Goal: Task Accomplishment & Management: Use online tool/utility

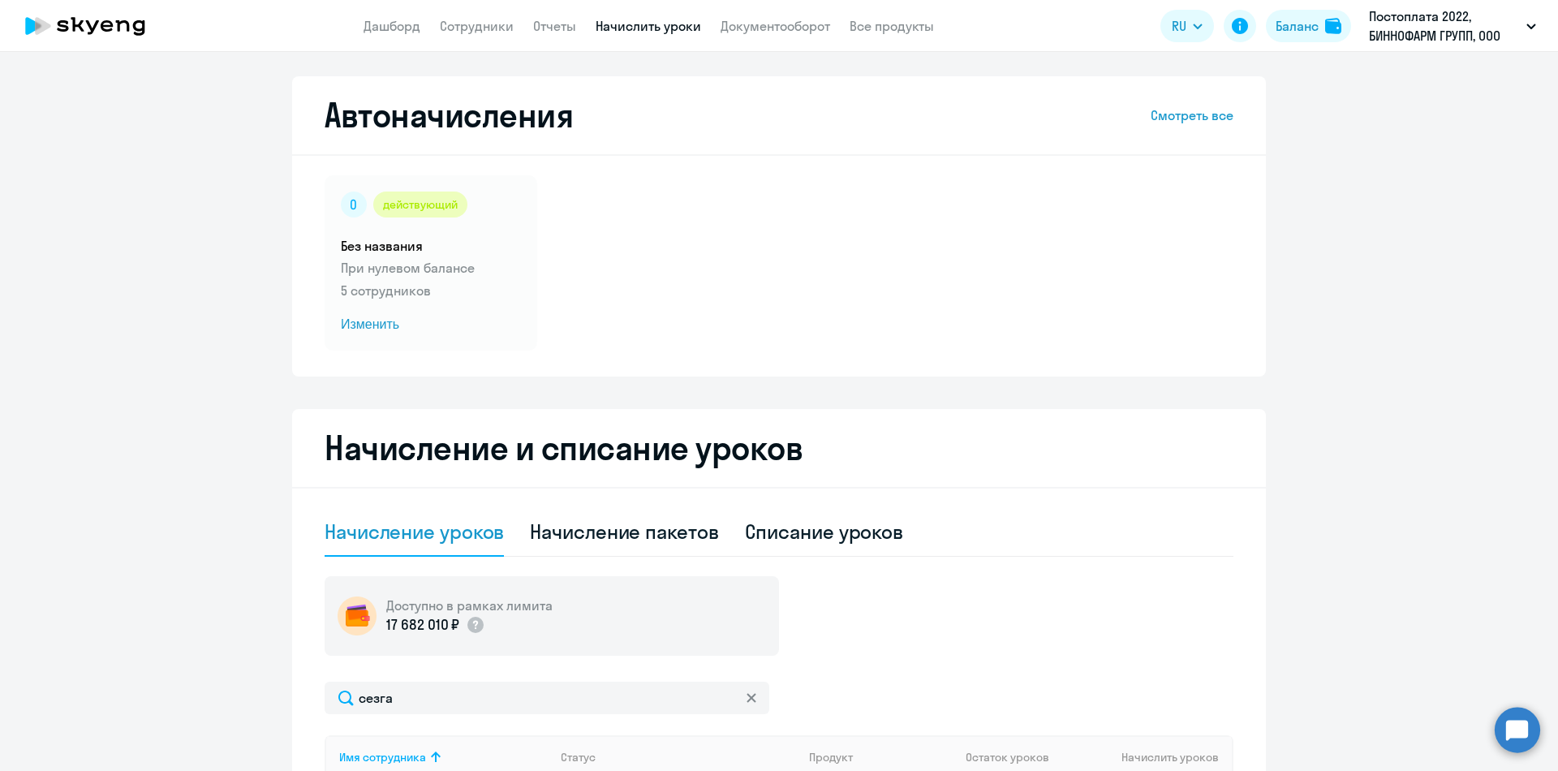
select select "10"
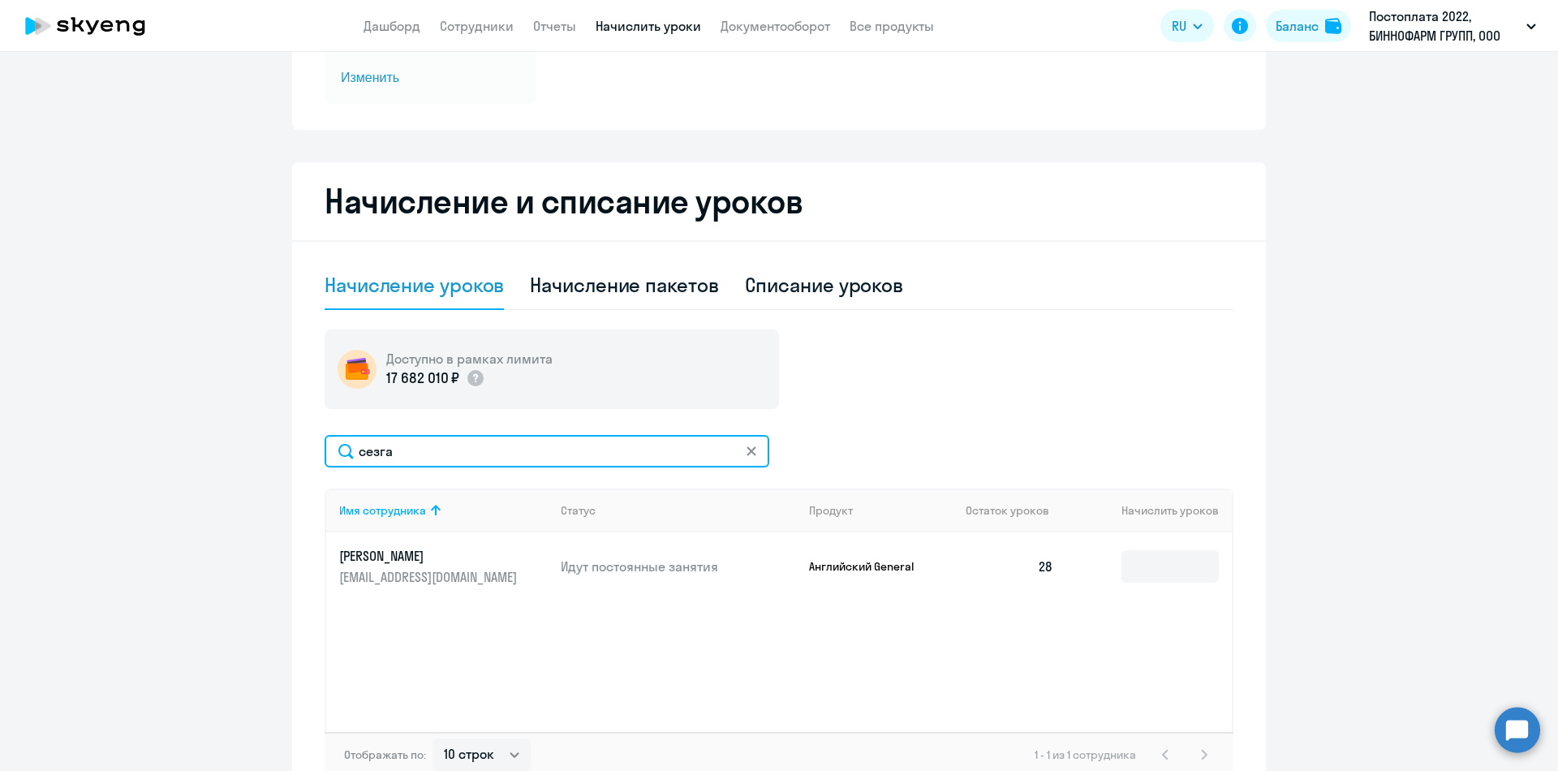
drag, startPoint x: 464, startPoint y: 444, endPoint x: 186, endPoint y: 428, distance: 278.8
click at [186, 428] on ng-component "Автоначисления Смотреть все действующий Без названия При нулевом балансе 5 сотр…" at bounding box center [779, 317] width 1558 height 974
type input "a"
type input "[PERSON_NAME]"
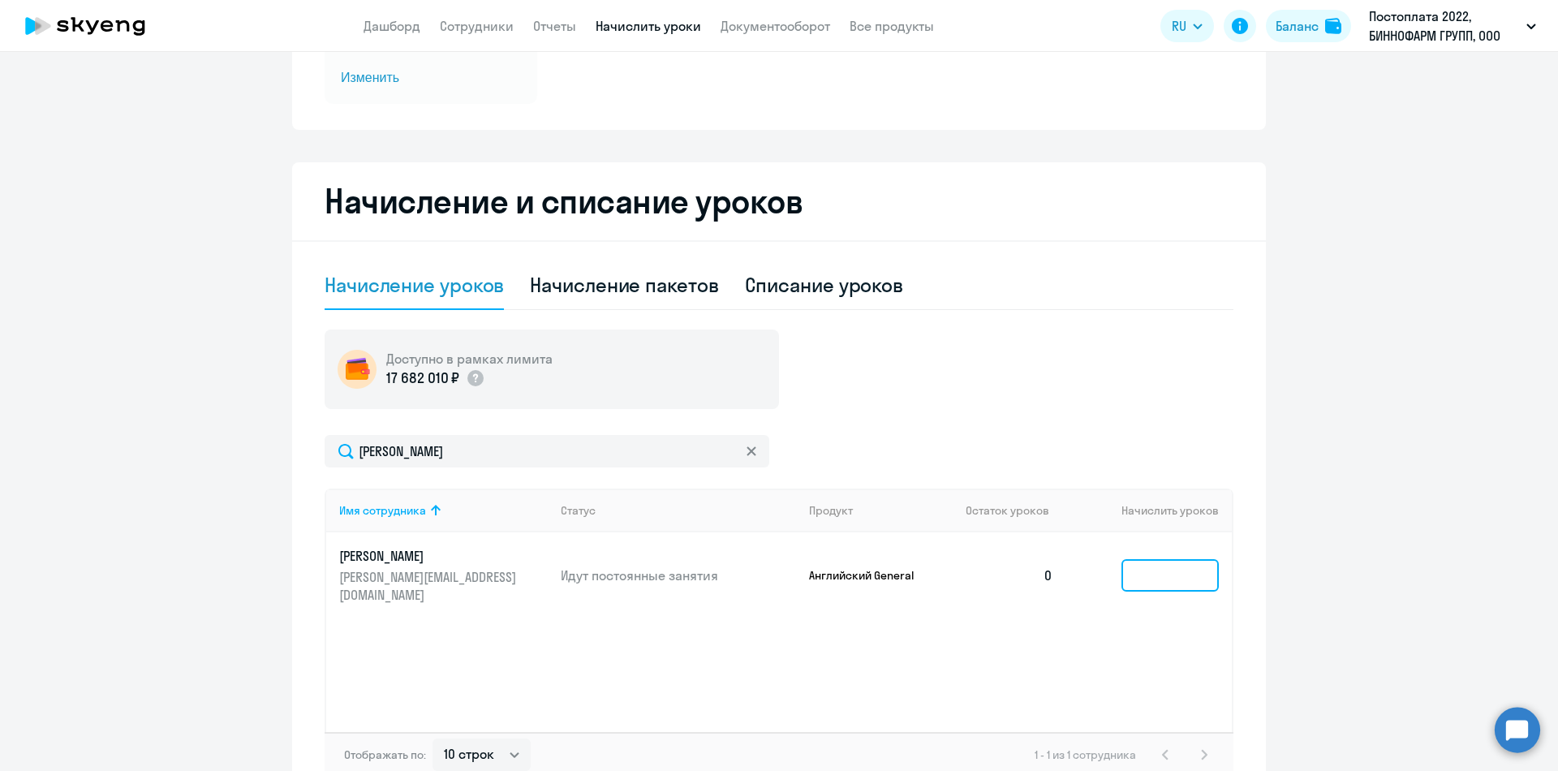
click at [1150, 570] on input at bounding box center [1169, 575] width 97 height 32
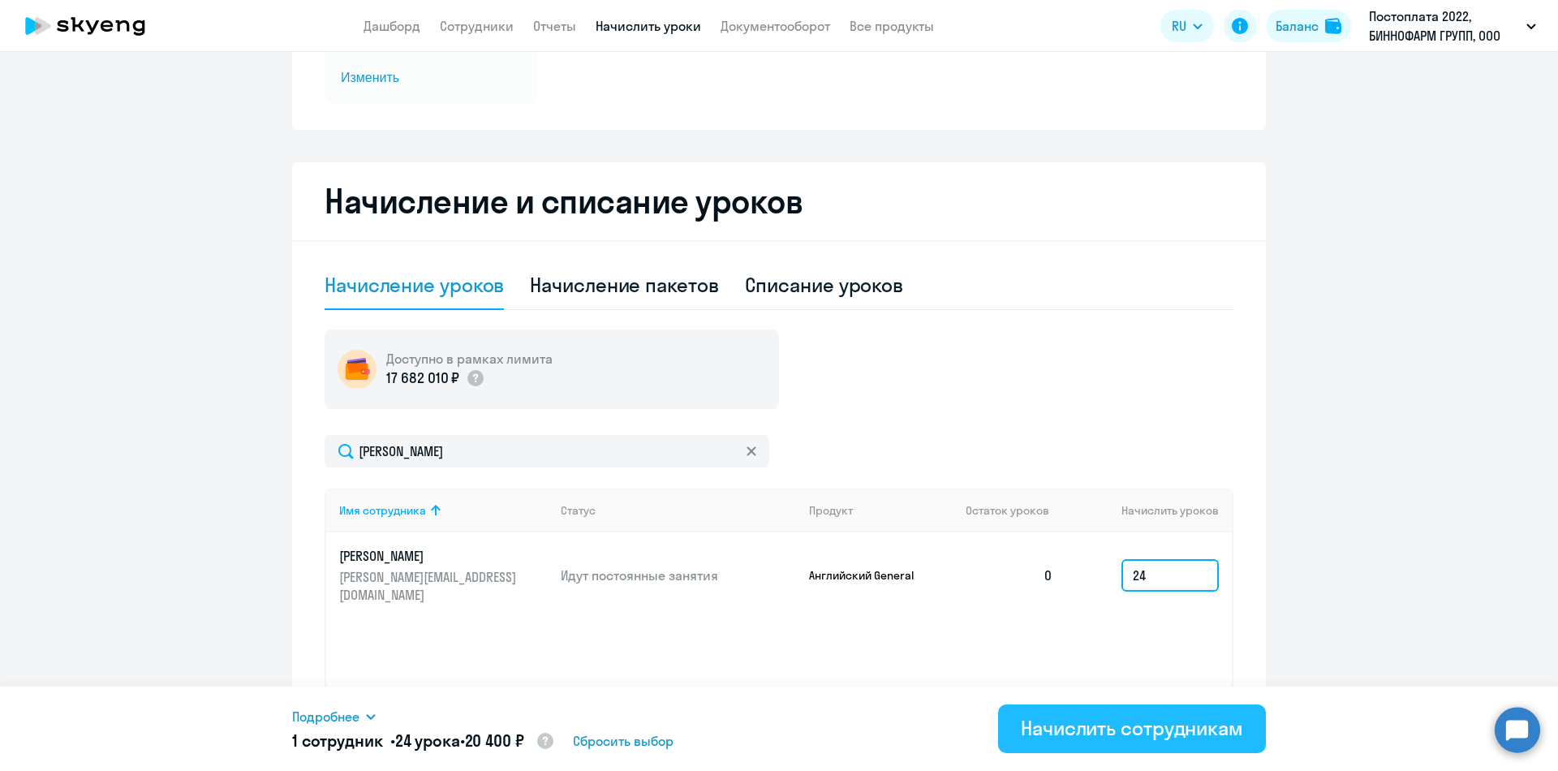
type input "24"
click at [1134, 725] on div "Начислить сотрудникам" at bounding box center [1132, 728] width 222 height 26
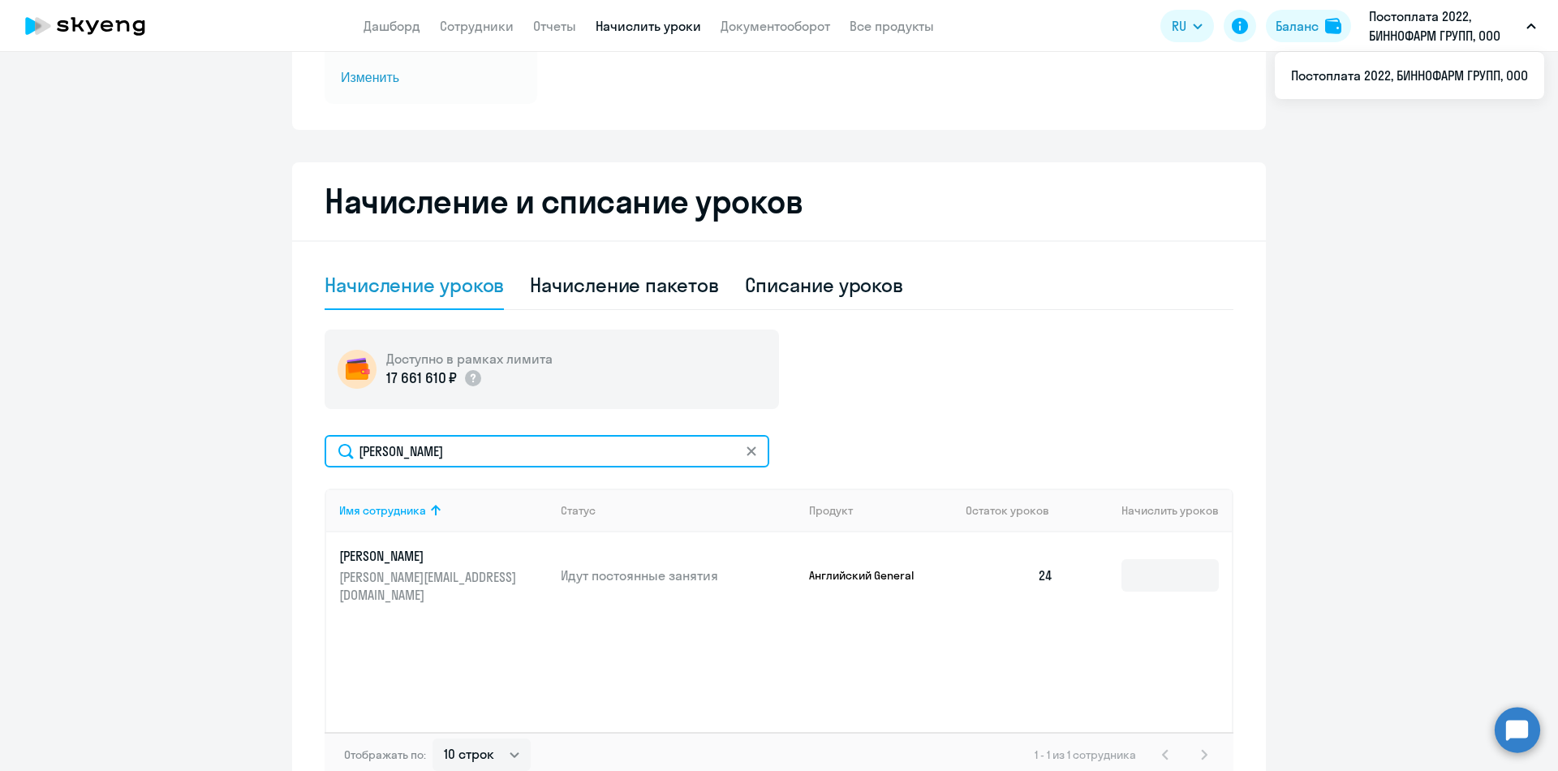
drag, startPoint x: 426, startPoint y: 452, endPoint x: 289, endPoint y: 440, distance: 137.7
click at [292, 440] on div "Начисление и списание уроков Начисление уроков Начисление пакетов Списание урок…" at bounding box center [779, 482] width 974 height 641
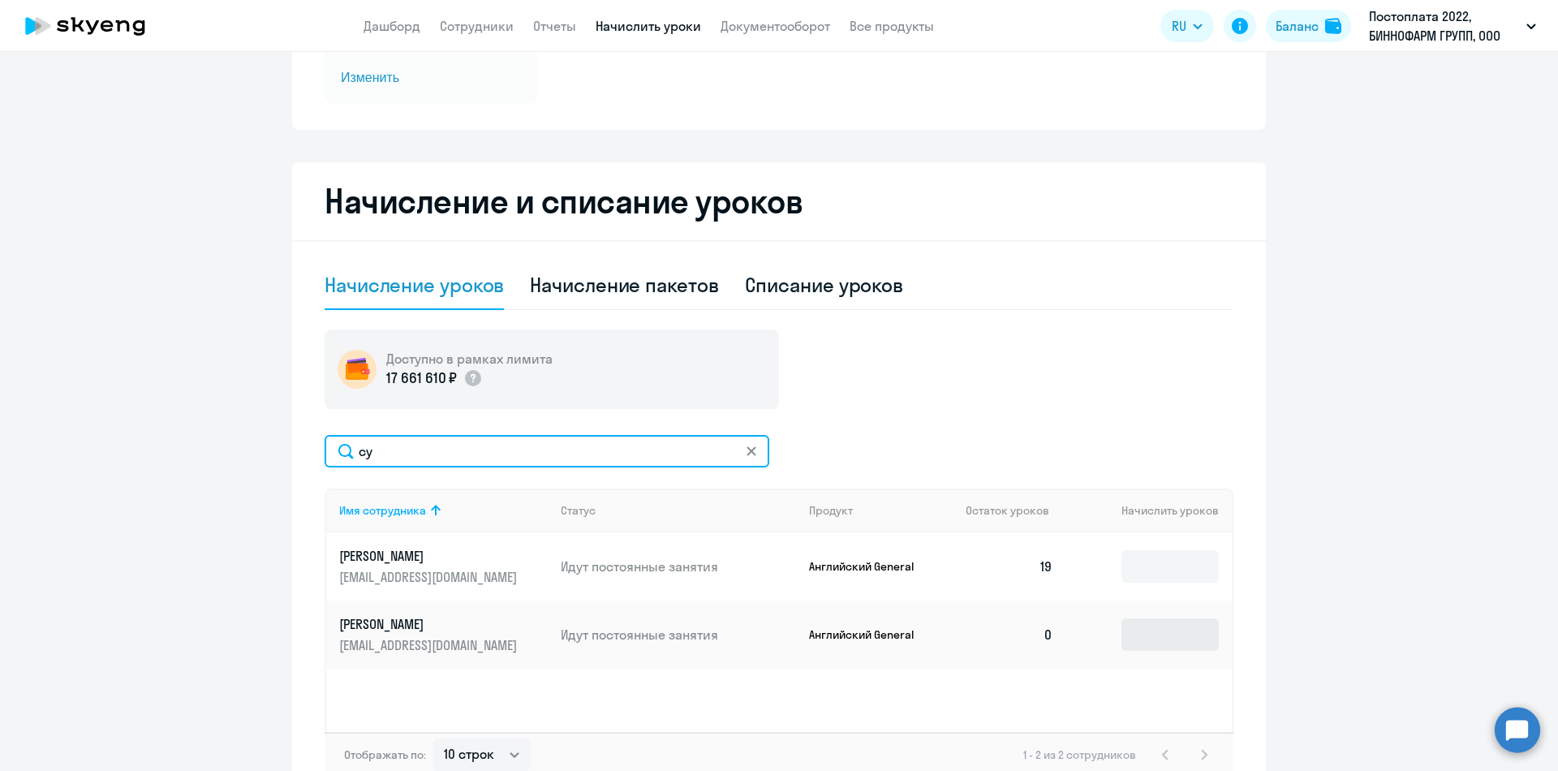
type input "су"
click at [1175, 639] on input at bounding box center [1169, 634] width 97 height 32
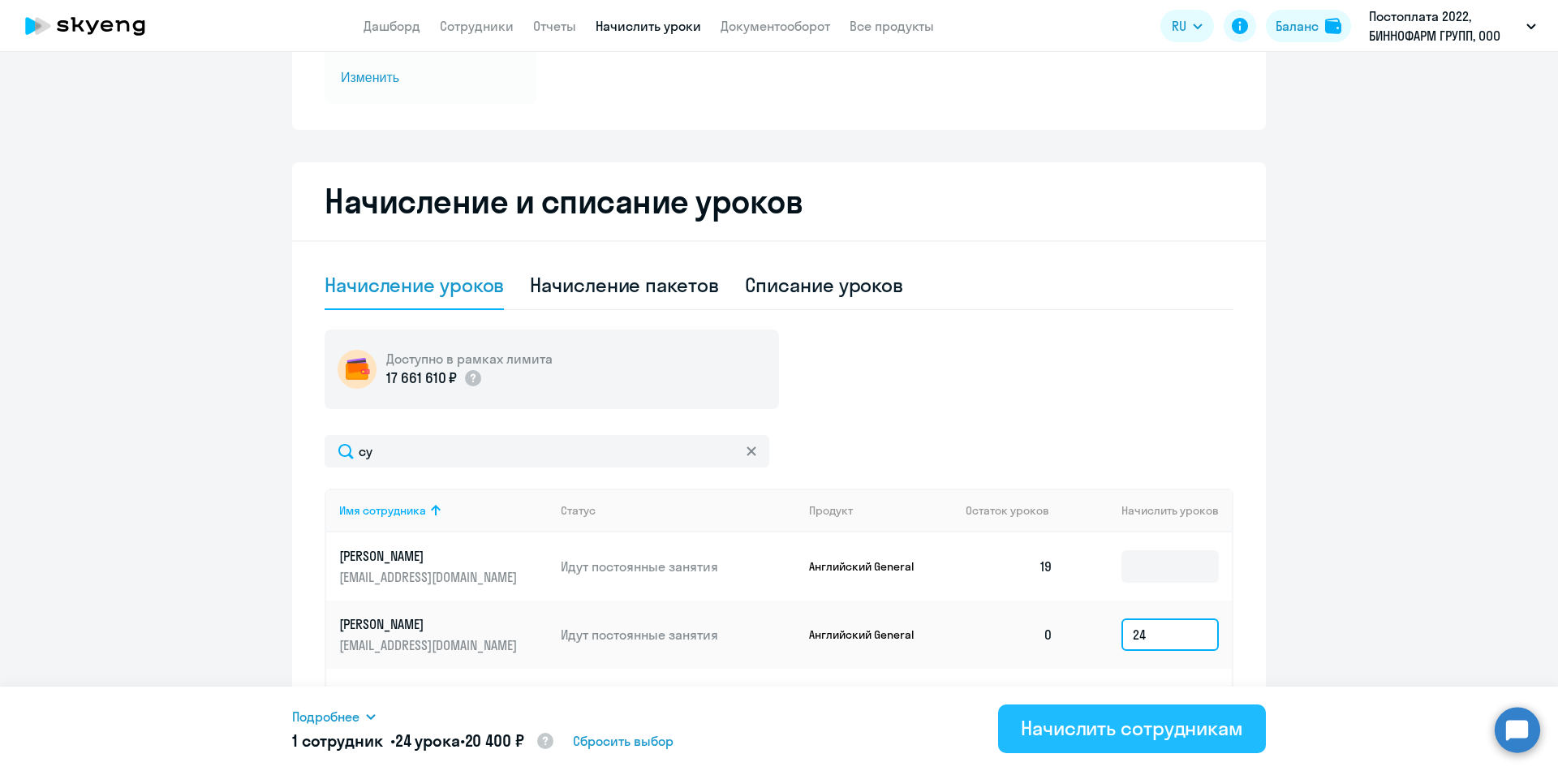
type input "24"
click at [1149, 725] on div "Начислить сотрудникам" at bounding box center [1132, 728] width 222 height 26
